Goal: Information Seeking & Learning: Check status

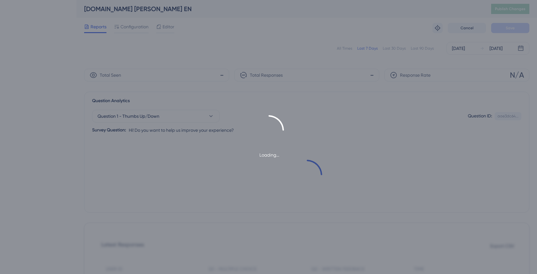
click at [262, 49] on div "Loading..." at bounding box center [268, 137] width 537 height 274
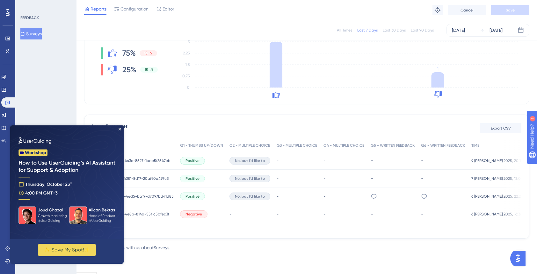
click at [42, 33] on button "Surveys" at bounding box center [30, 33] width 21 height 11
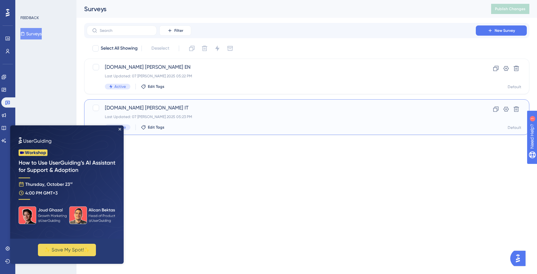
click at [191, 122] on div "Laike.me primo acquisto IT Last Updated: 07 ott 2025 05:23 PM Active Edit Tags" at bounding box center [281, 117] width 353 height 26
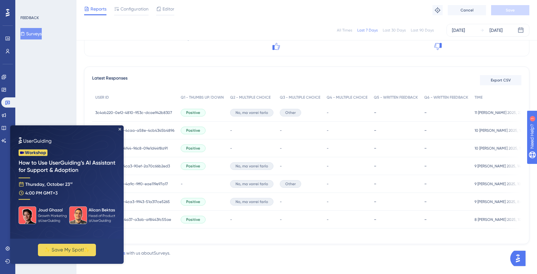
scroll to position [159, 0]
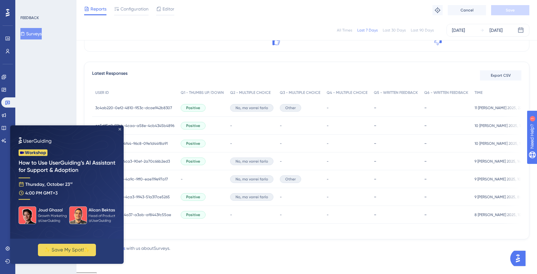
click at [119, 129] on icon "Close Preview" at bounding box center [119, 129] width 3 height 3
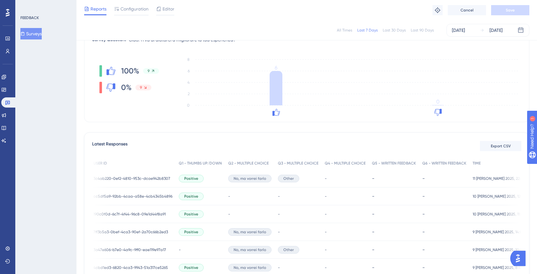
scroll to position [0, 0]
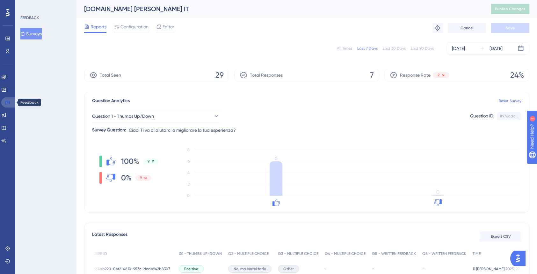
click at [6, 101] on icon at bounding box center [7, 102] width 5 height 5
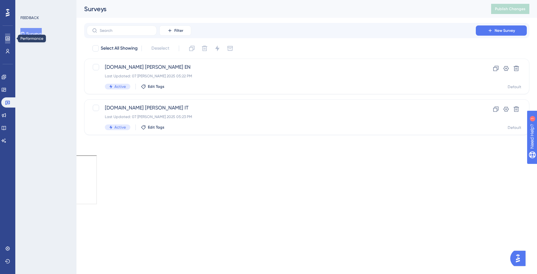
click at [5, 40] on link at bounding box center [7, 38] width 5 height 10
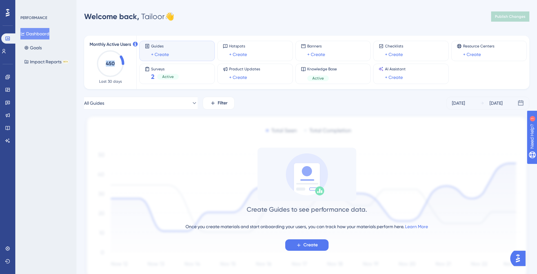
drag, startPoint x: 104, startPoint y: 63, endPoint x: 114, endPoint y: 63, distance: 10.2
click at [114, 63] on icon "450" at bounding box center [110, 64] width 28 height 28
